Goal: Task Accomplishment & Management: Manage account settings

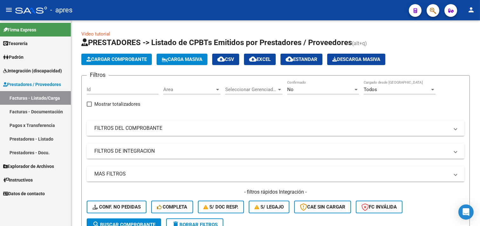
click at [27, 72] on span "Integración (discapacidad)" at bounding box center [32, 70] width 59 height 7
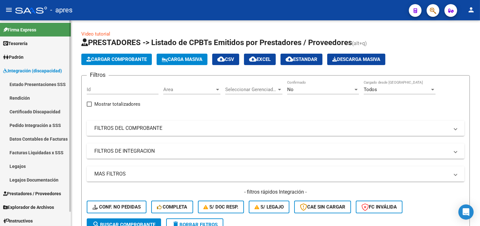
click at [30, 98] on link "Rendición" at bounding box center [35, 98] width 71 height 14
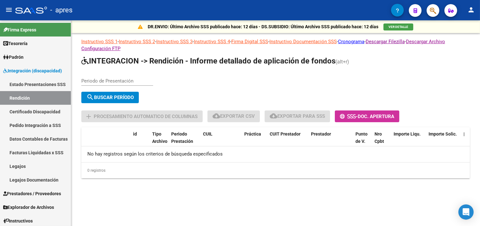
click at [91, 80] on input "Periodo de Presentación" at bounding box center [117, 81] width 72 height 6
type input "202504"
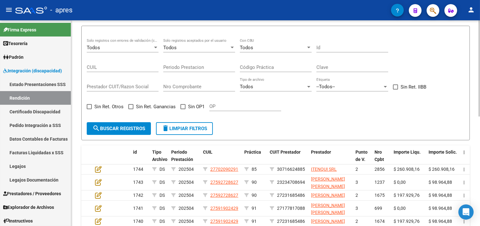
scroll to position [84, 0]
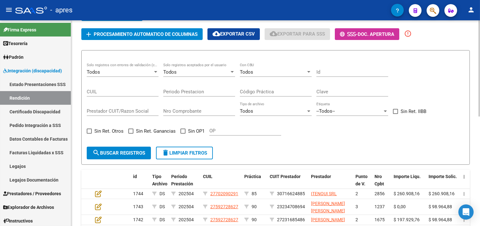
click at [144, 71] on div "Todos" at bounding box center [120, 72] width 66 height 6
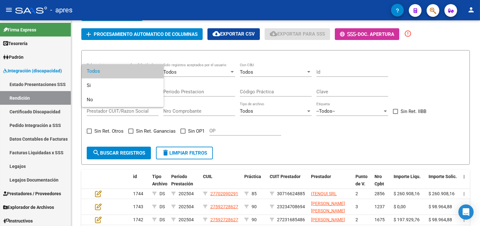
click at [193, 78] on div at bounding box center [240, 113] width 480 height 226
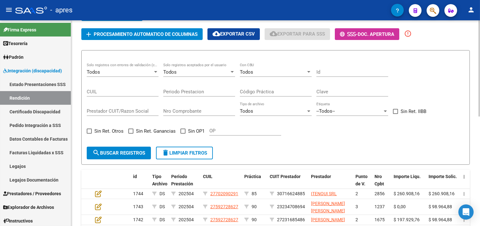
click at [141, 72] on div "Todos" at bounding box center [120, 72] width 66 height 6
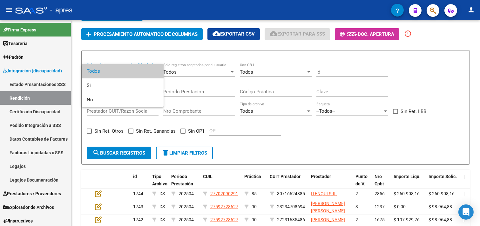
click at [148, 116] on div at bounding box center [240, 113] width 480 height 226
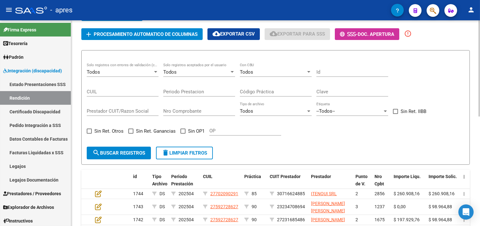
click at [140, 75] on div "Todos Solo registros con errores de validación (control 623 instructivo de rend…" at bounding box center [123, 70] width 72 height 14
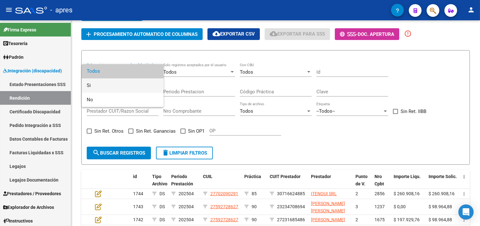
click at [119, 88] on span "Si" at bounding box center [123, 85] width 72 height 14
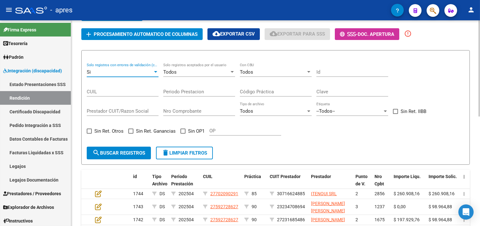
click at [120, 150] on span "search Buscar registros" at bounding box center [118, 153] width 53 height 6
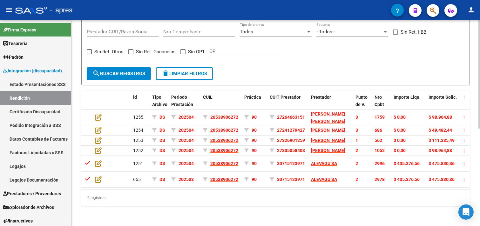
scroll to position [185, 0]
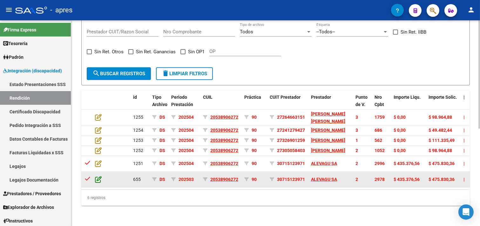
click at [100, 176] on icon at bounding box center [98, 179] width 7 height 7
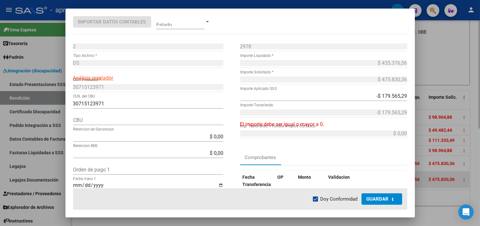
type input "1910017955001700780346"
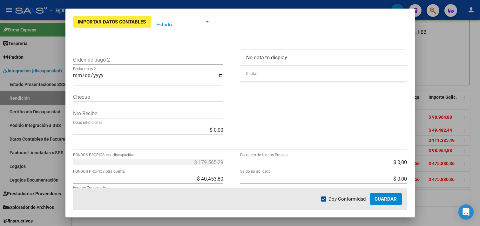
scroll to position [212, 0]
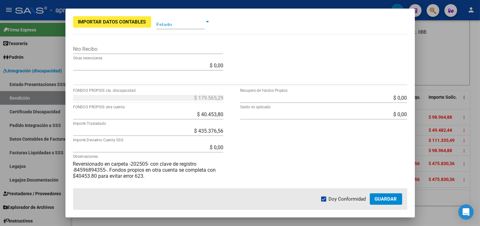
click at [447, 30] on div at bounding box center [240, 113] width 480 height 226
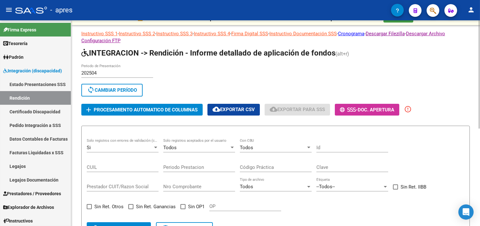
scroll to position [0, 0]
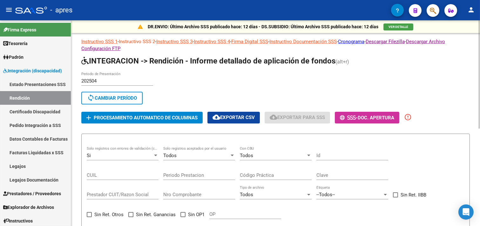
click at [134, 40] on link "Instructivo SSS 2" at bounding box center [137, 42] width 36 height 6
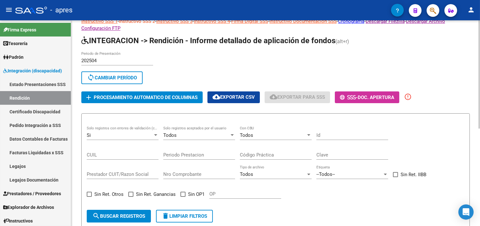
scroll to position [106, 0]
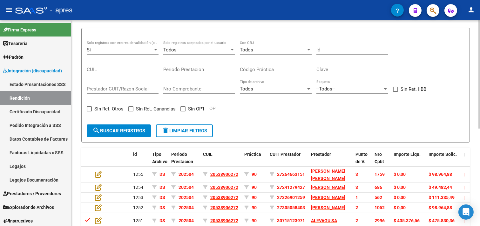
click at [328, 121] on form "Si Solo registros con errores de validación (control 623 instructivo de rendici…" at bounding box center [275, 85] width 389 height 115
click at [128, 125] on button "search Buscar registros" at bounding box center [119, 131] width 64 height 13
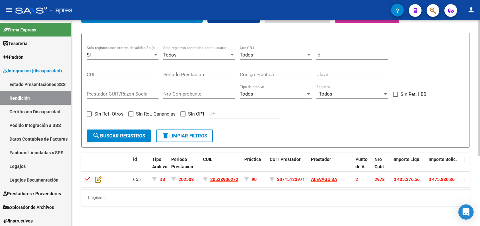
scroll to position [105, 0]
